Goal: Transaction & Acquisition: Download file/media

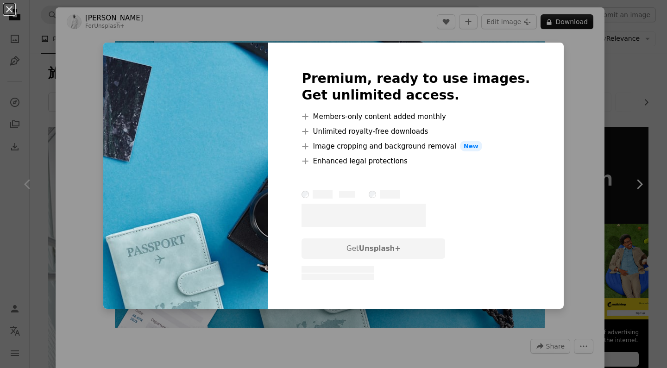
scroll to position [313, 0]
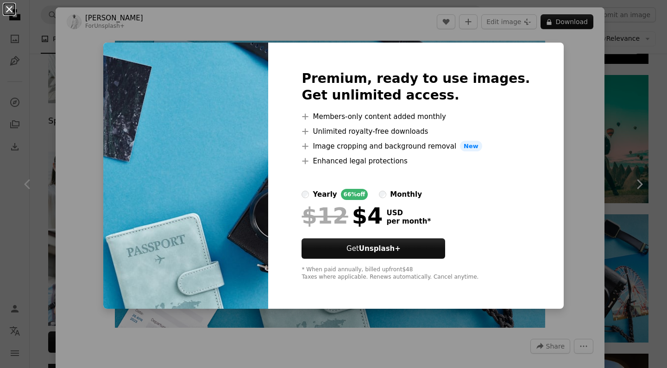
click at [8, 13] on button "An X shape" at bounding box center [9, 9] width 11 height 11
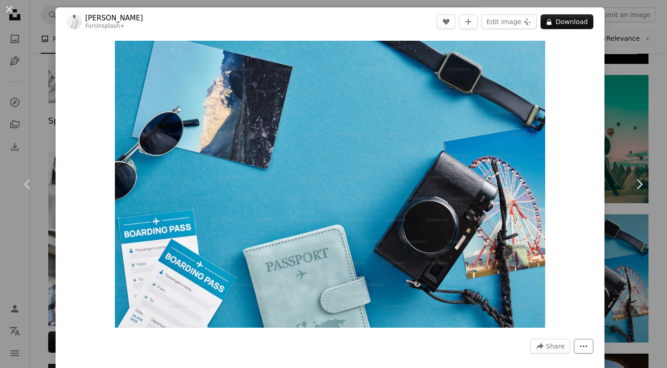
click at [594, 343] on button "More Actions" at bounding box center [583, 346] width 19 height 15
click at [583, 212] on dialog "An X shape Chevron left Chevron right [PERSON_NAME] For Unsplash+ A heart A plu…" at bounding box center [333, 184] width 667 height 368
click at [581, 25] on button "A lock Download" at bounding box center [567, 21] width 53 height 15
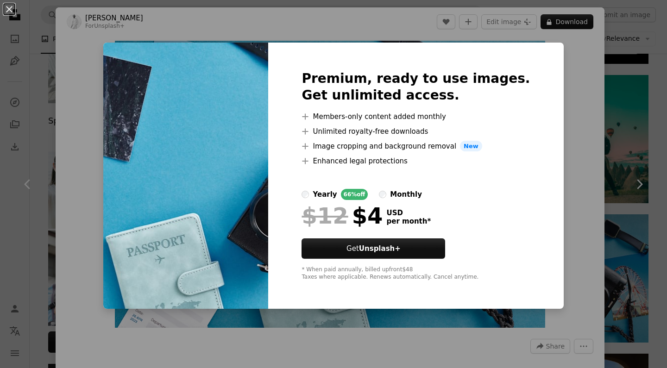
click at [650, 84] on div "An X shape Premium, ready to use images. Get unlimited access. A plus sign Memb…" at bounding box center [333, 184] width 667 height 368
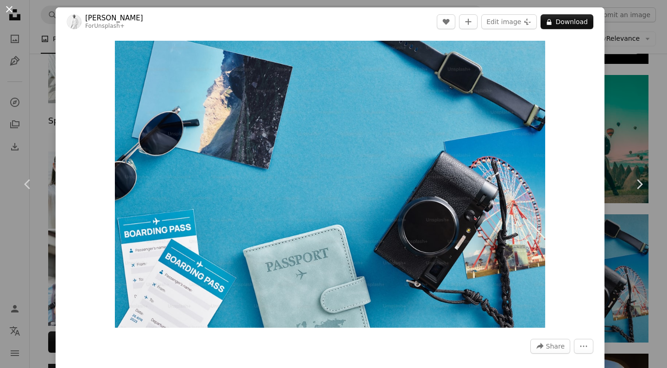
click at [7, 11] on button "An X shape" at bounding box center [9, 9] width 11 height 11
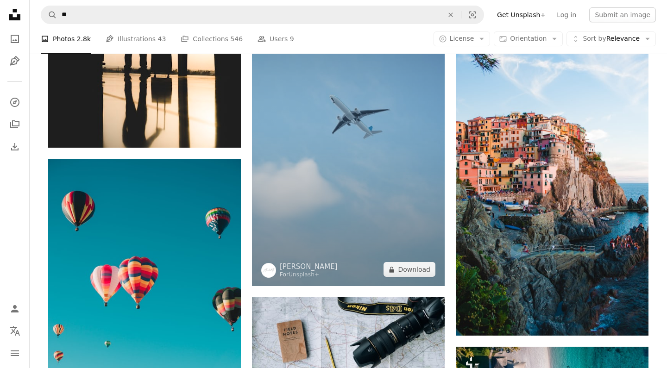
scroll to position [772, 0]
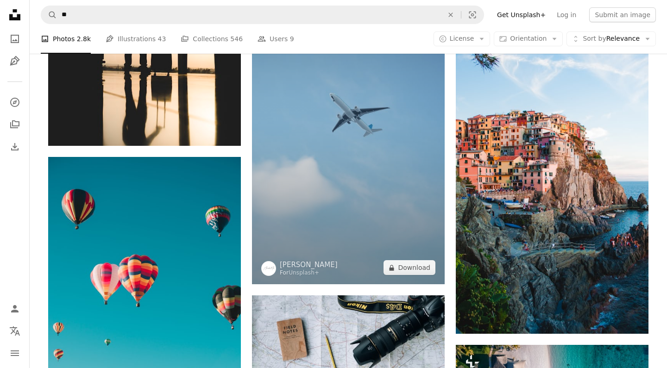
click at [378, 187] on img at bounding box center [348, 113] width 193 height 343
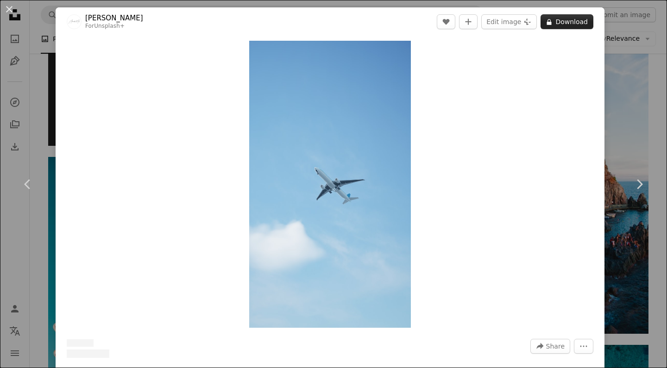
click at [580, 20] on button "A lock Download" at bounding box center [567, 21] width 53 height 15
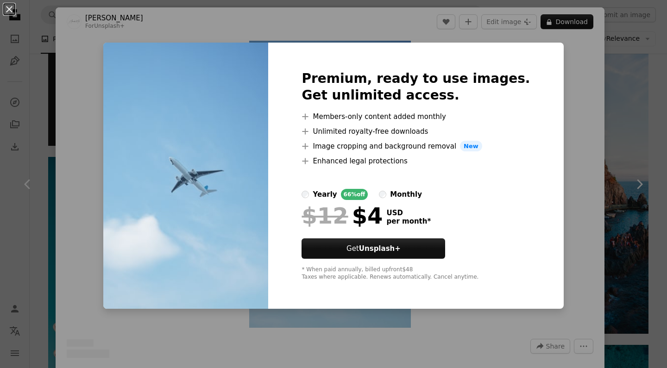
click at [558, 60] on div "An X shape Premium, ready to use images. Get unlimited access. A plus sign Memb…" at bounding box center [333, 184] width 667 height 368
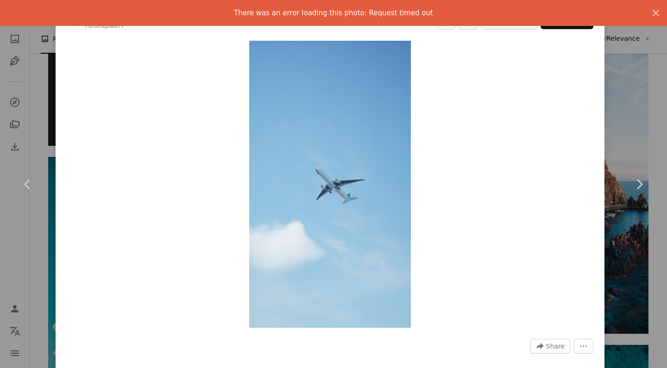
click at [624, 131] on div "An X shape Chevron left Chevron right Alexander Mils For Unsplash+ A heart A pl…" at bounding box center [333, 184] width 667 height 368
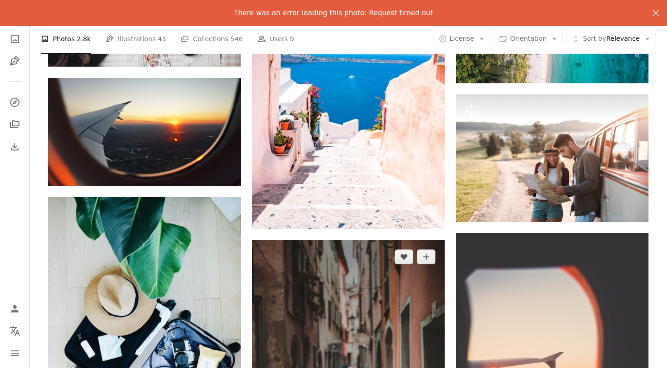
scroll to position [1288, 0]
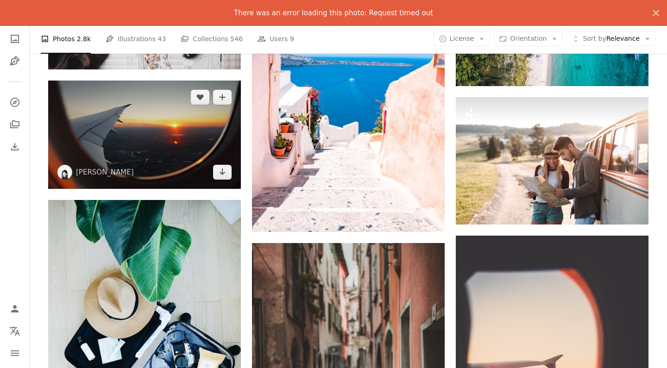
click at [191, 157] on img at bounding box center [144, 135] width 193 height 108
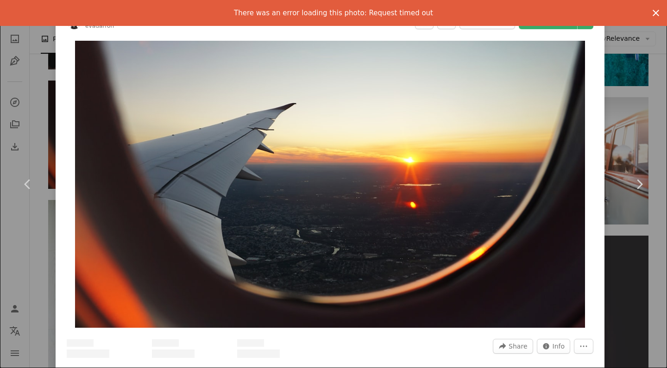
click at [661, 10] on icon "An X shape" at bounding box center [656, 12] width 11 height 11
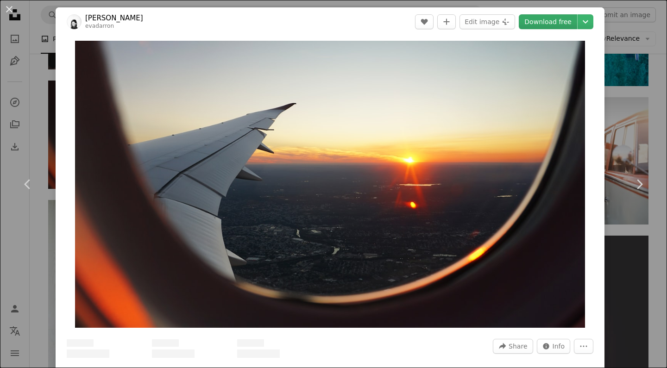
click at [574, 24] on link "Download free" at bounding box center [548, 21] width 58 height 15
click at [589, 20] on icon "Chevron down" at bounding box center [585, 21] width 15 height 11
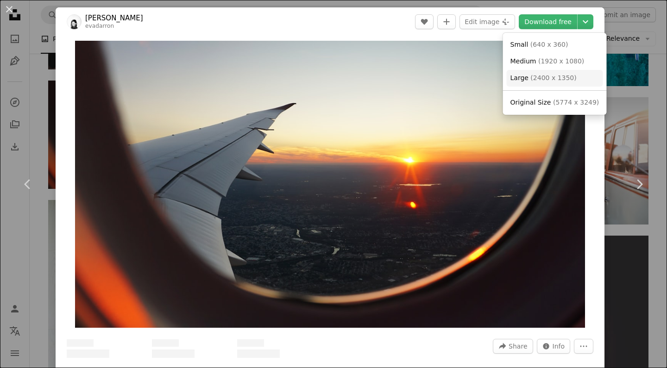
click at [569, 77] on span "( 2400 x 1350 )" at bounding box center [554, 77] width 46 height 7
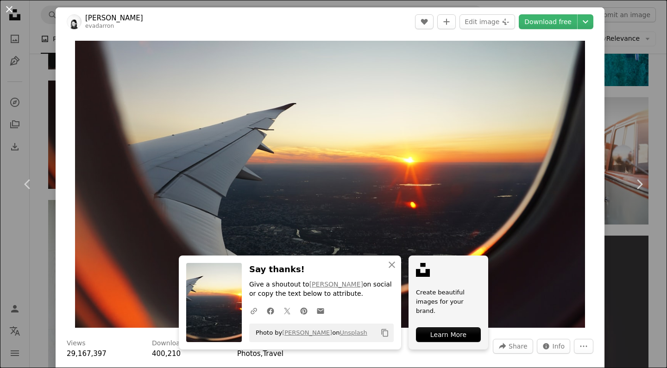
click at [8, 14] on button "An X shape" at bounding box center [9, 9] width 11 height 11
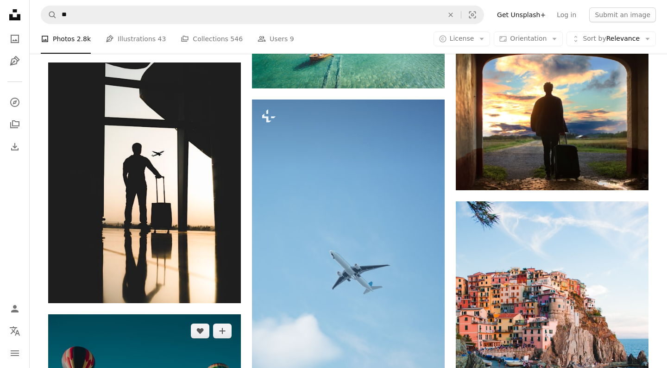
scroll to position [594, 0]
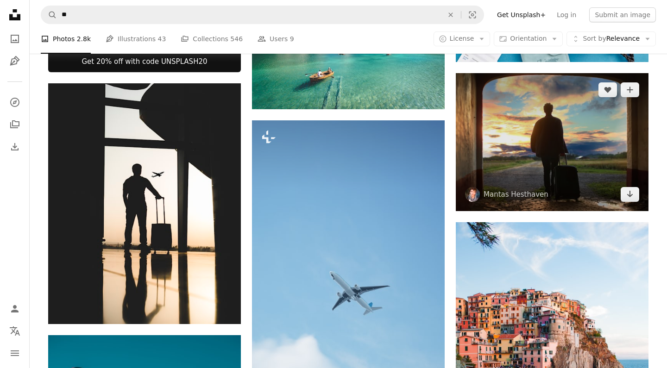
click at [508, 140] on img at bounding box center [552, 142] width 193 height 138
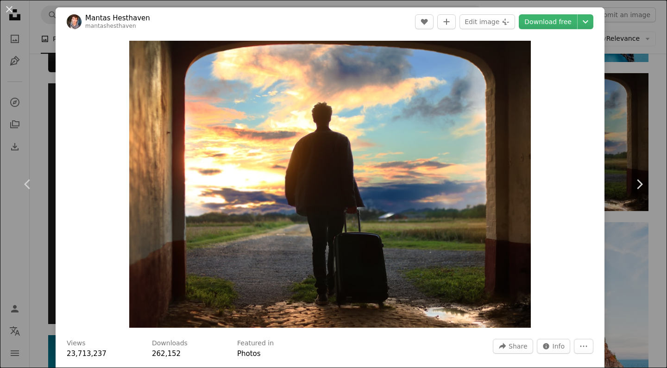
click at [6, 8] on button "An X shape" at bounding box center [9, 9] width 11 height 11
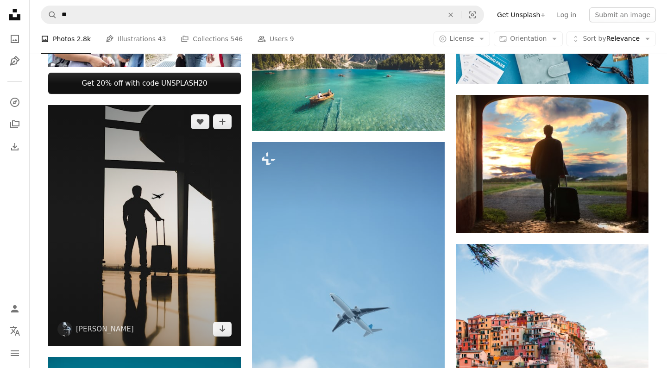
scroll to position [561, 0]
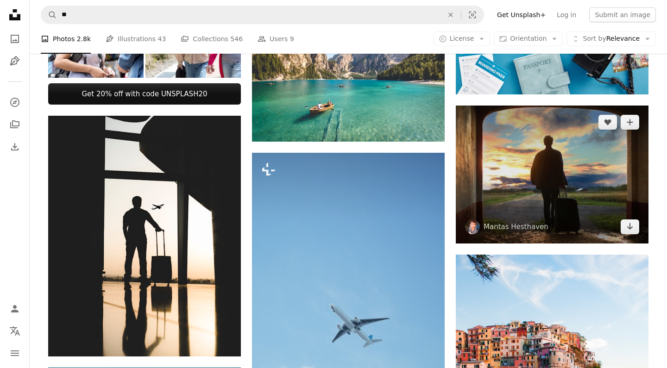
click at [494, 214] on img at bounding box center [552, 175] width 193 height 138
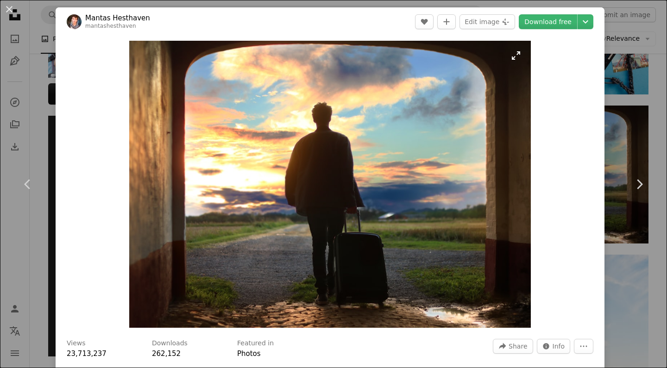
click at [344, 125] on img "Zoom in on this image" at bounding box center [329, 184] width 401 height 287
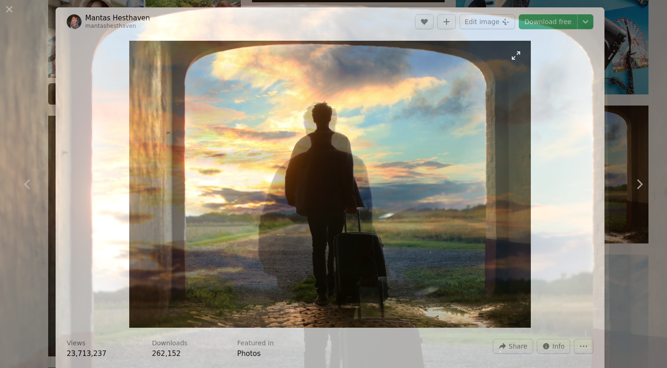
scroll to position [55, 0]
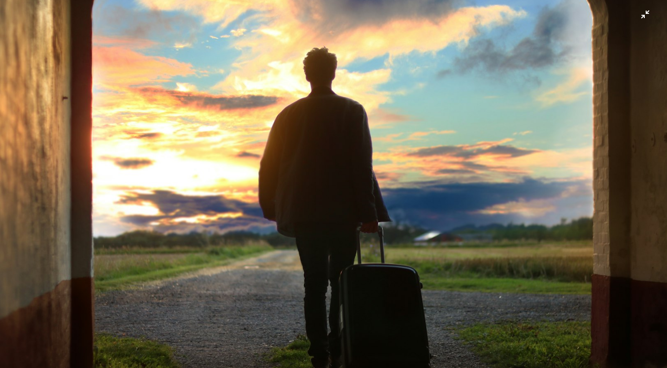
click at [648, 16] on img "Zoom out on this image" at bounding box center [334, 184] width 668 height 478
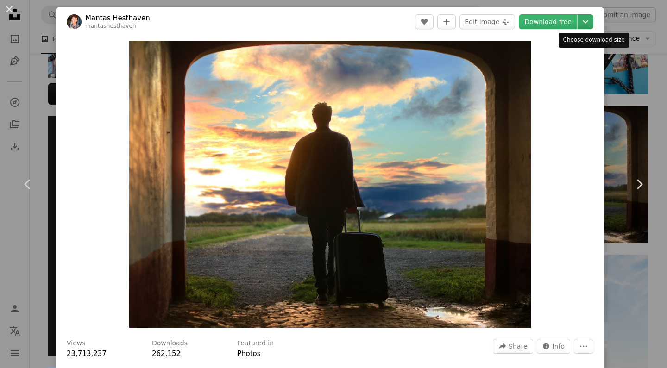
click at [592, 21] on icon "Chevron down" at bounding box center [585, 21] width 15 height 11
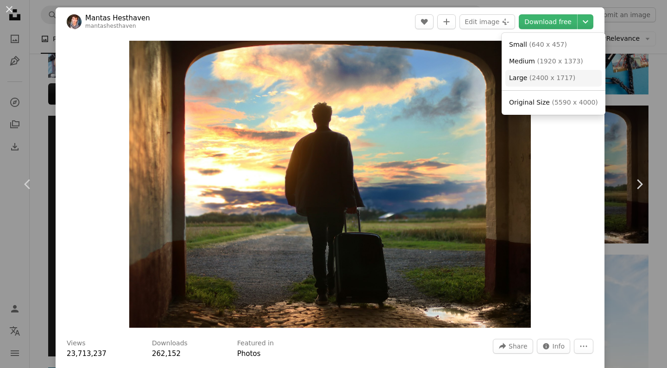
click at [553, 77] on span "( 2400 x 1717 )" at bounding box center [553, 77] width 46 height 7
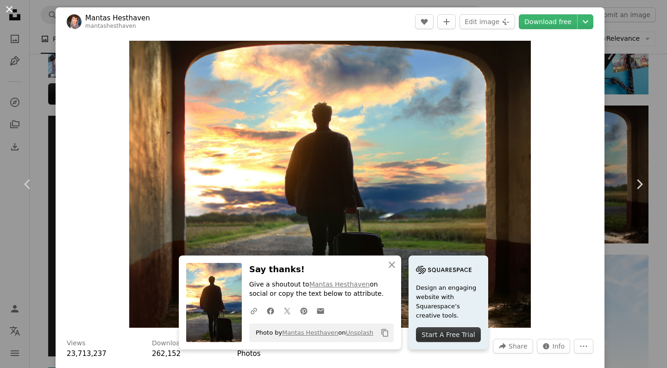
click at [13, 10] on button "An X shape" at bounding box center [9, 9] width 11 height 11
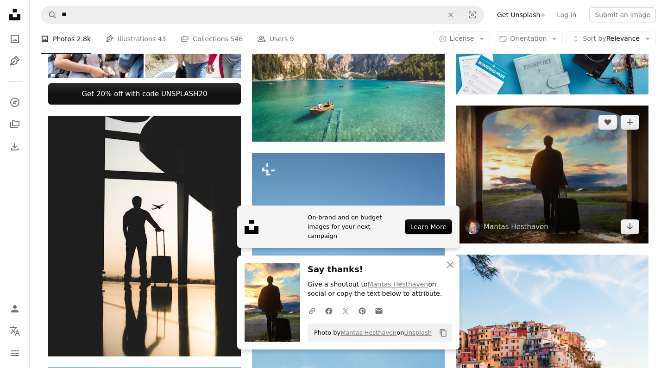
click at [531, 160] on img at bounding box center [552, 175] width 193 height 138
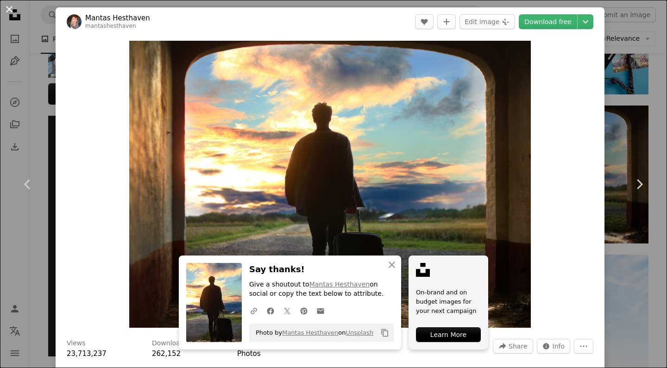
click at [9, 8] on button "An X shape" at bounding box center [9, 9] width 11 height 11
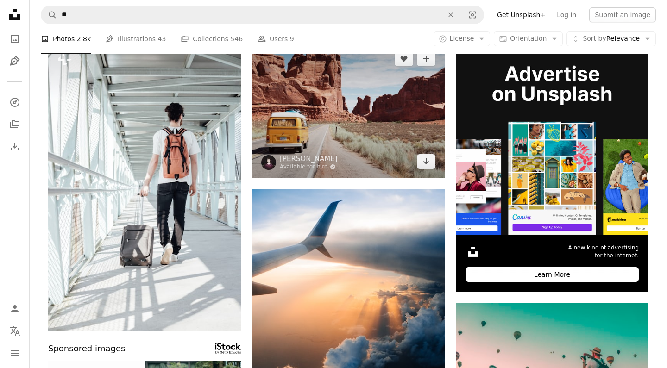
scroll to position [82, 0]
